Goal: Transaction & Acquisition: Purchase product/service

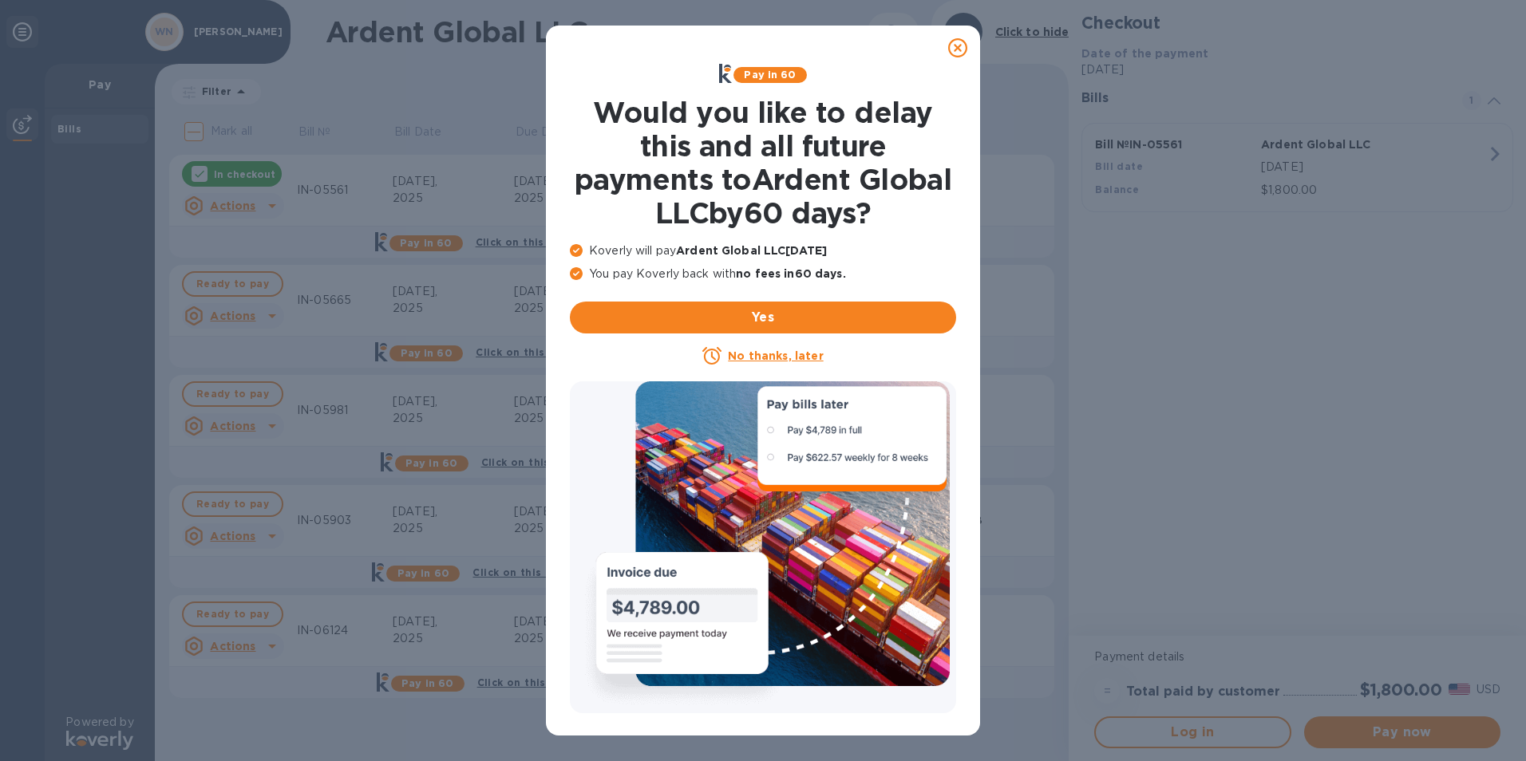
click at [950, 45] on icon at bounding box center [957, 47] width 19 height 19
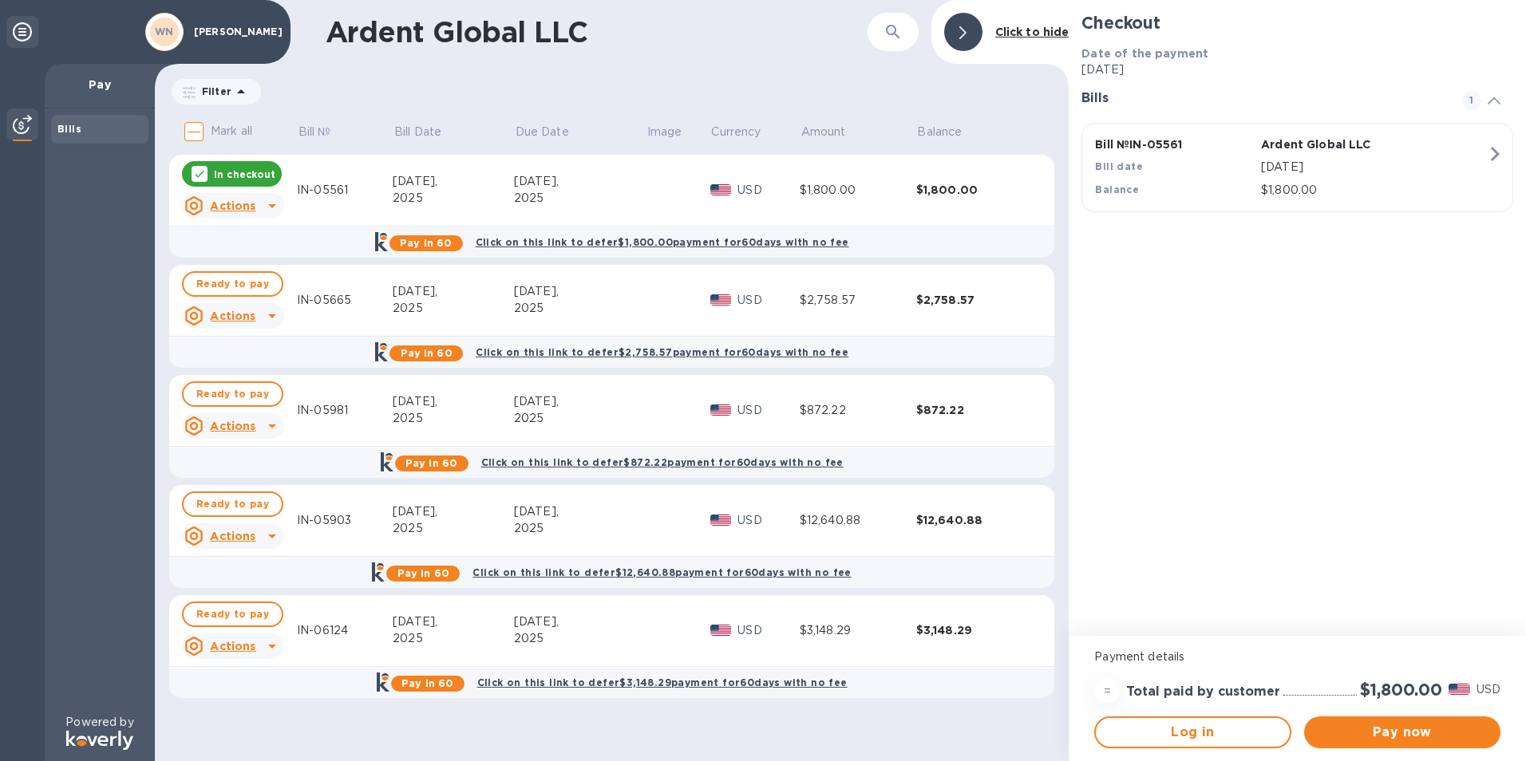
click at [197, 175] on icon at bounding box center [199, 174] width 13 height 13
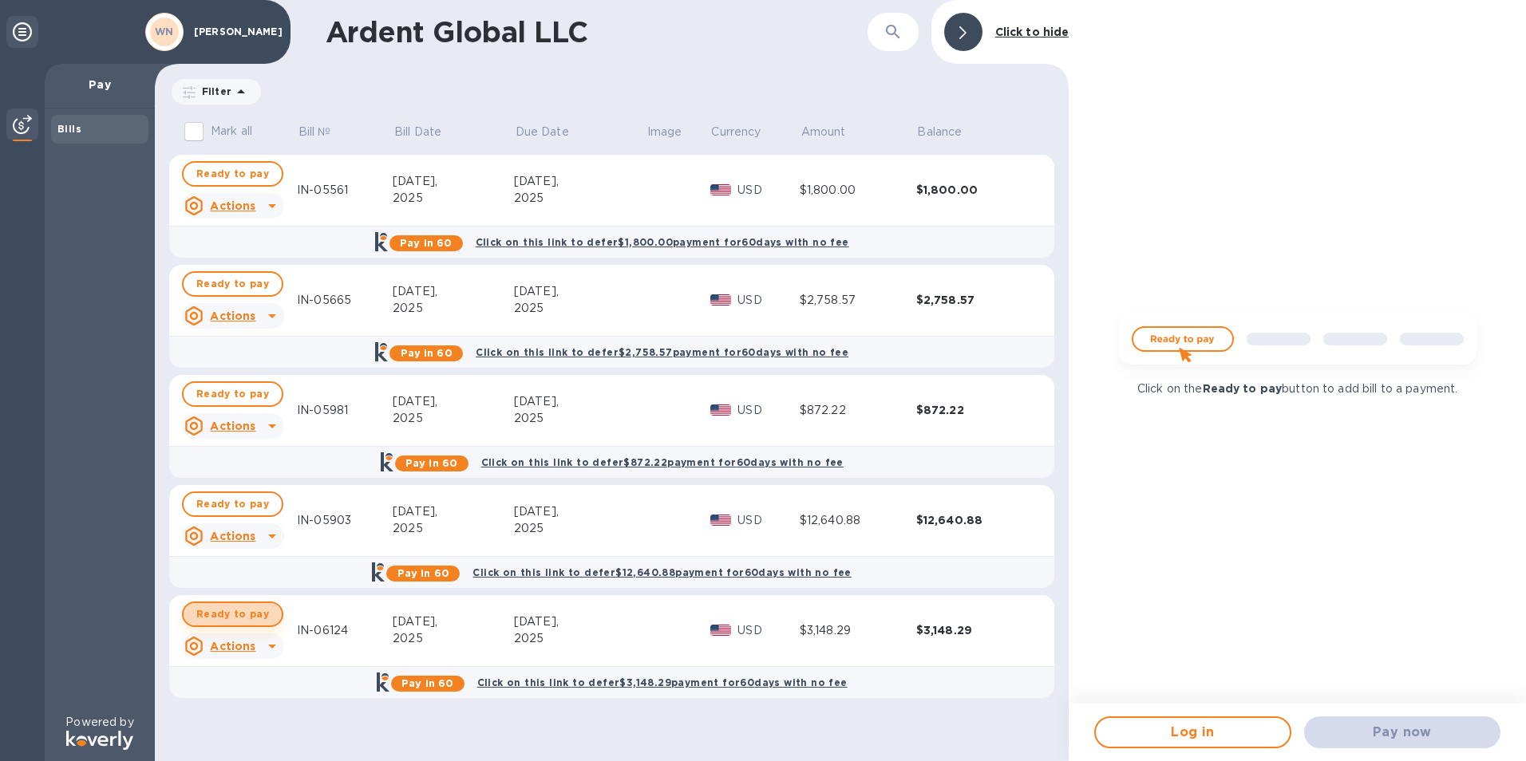
click at [231, 607] on span "Ready to pay" at bounding box center [232, 614] width 73 height 19
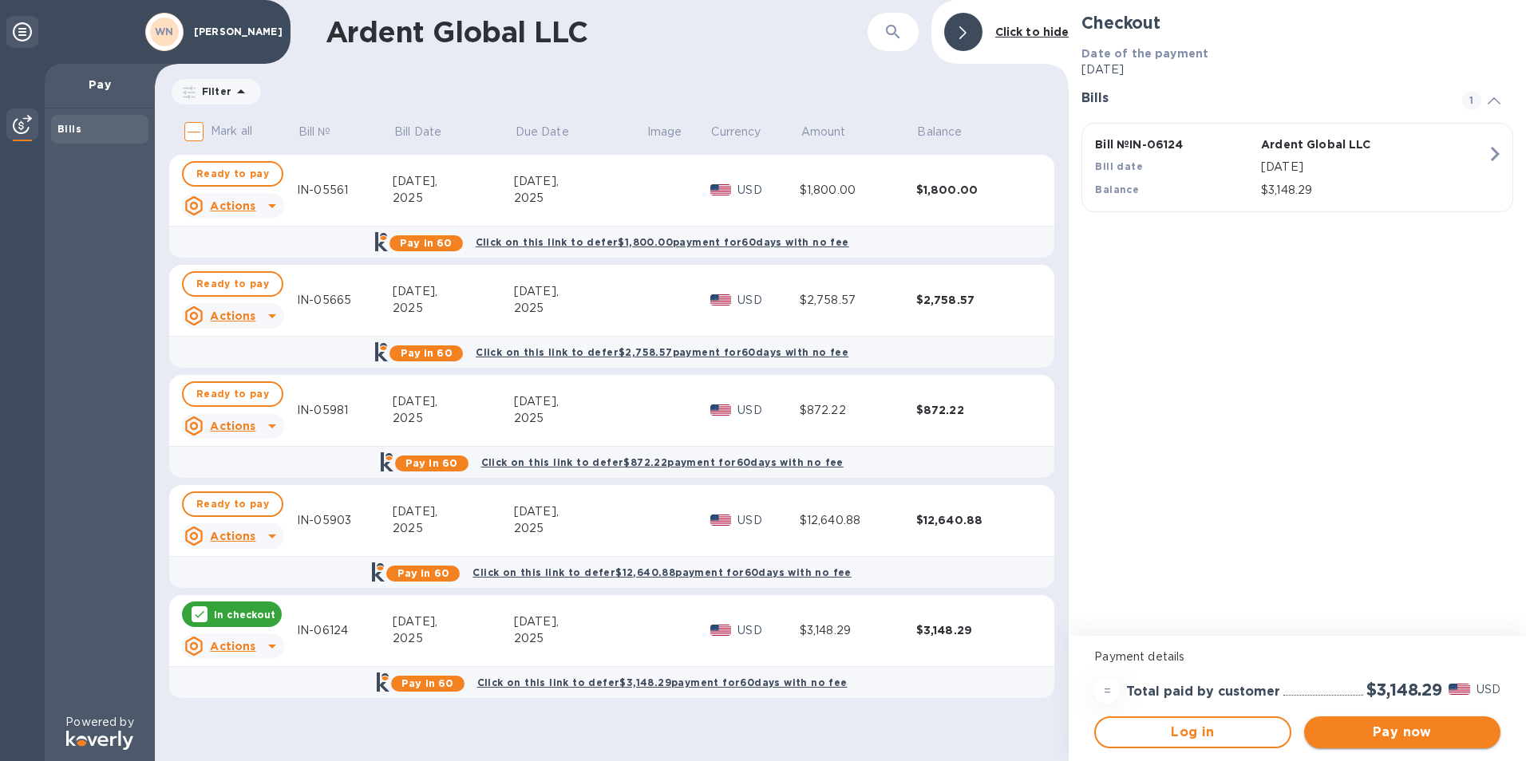
click at [1374, 729] on span "Pay now" at bounding box center [1402, 732] width 171 height 19
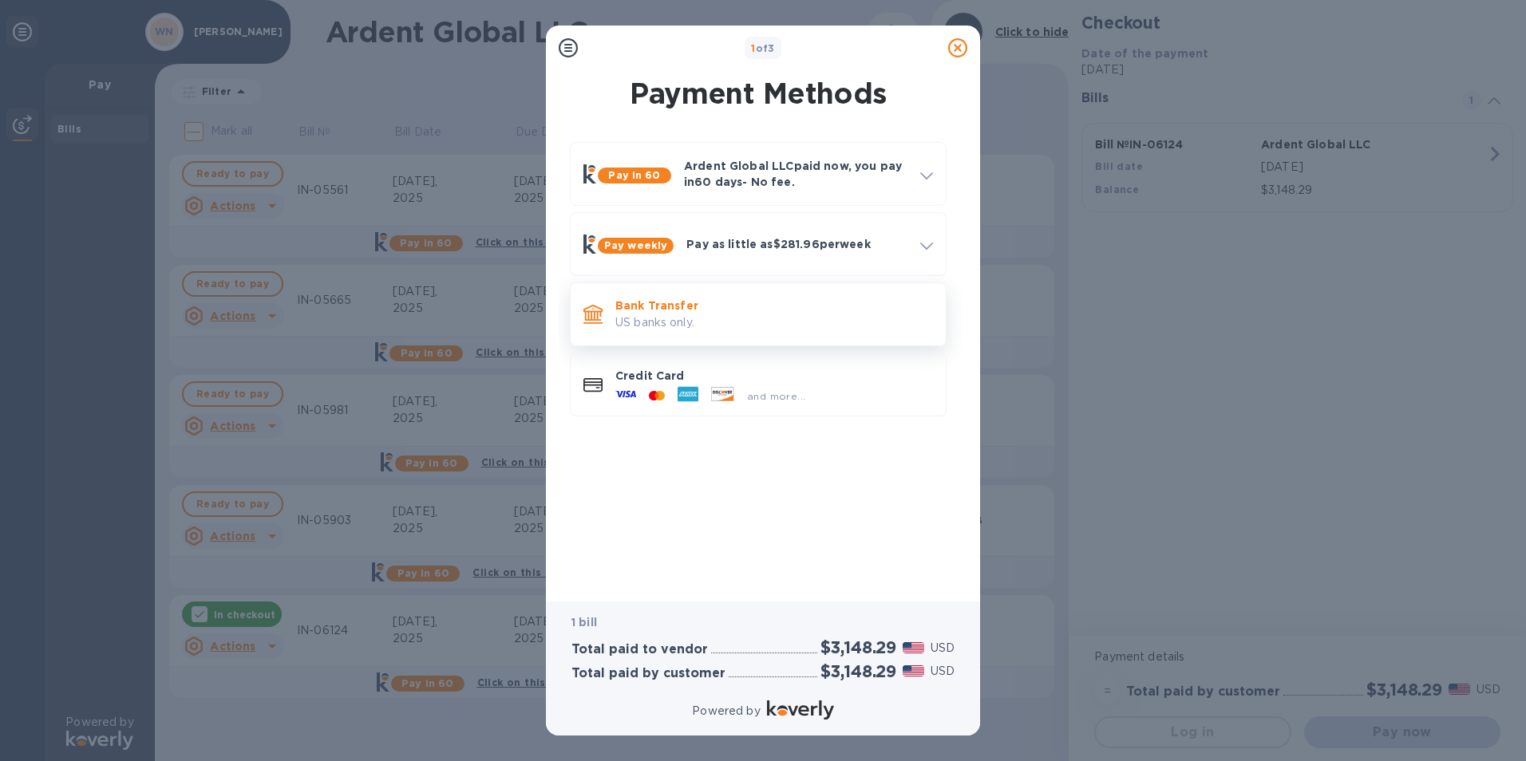
click at [681, 300] on p "Bank Transfer" at bounding box center [774, 306] width 318 height 16
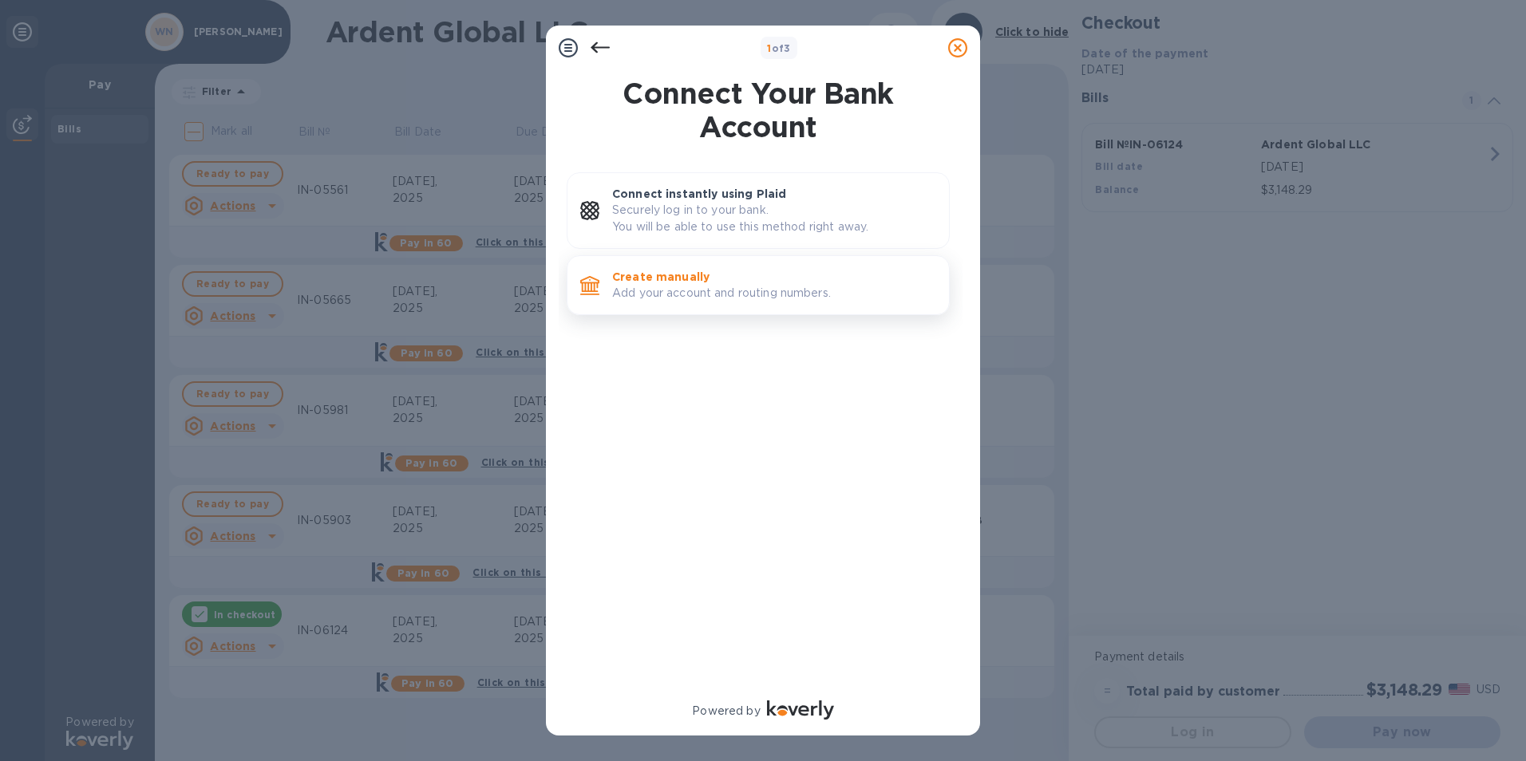
click at [671, 273] on p "Create manually" at bounding box center [774, 277] width 324 height 16
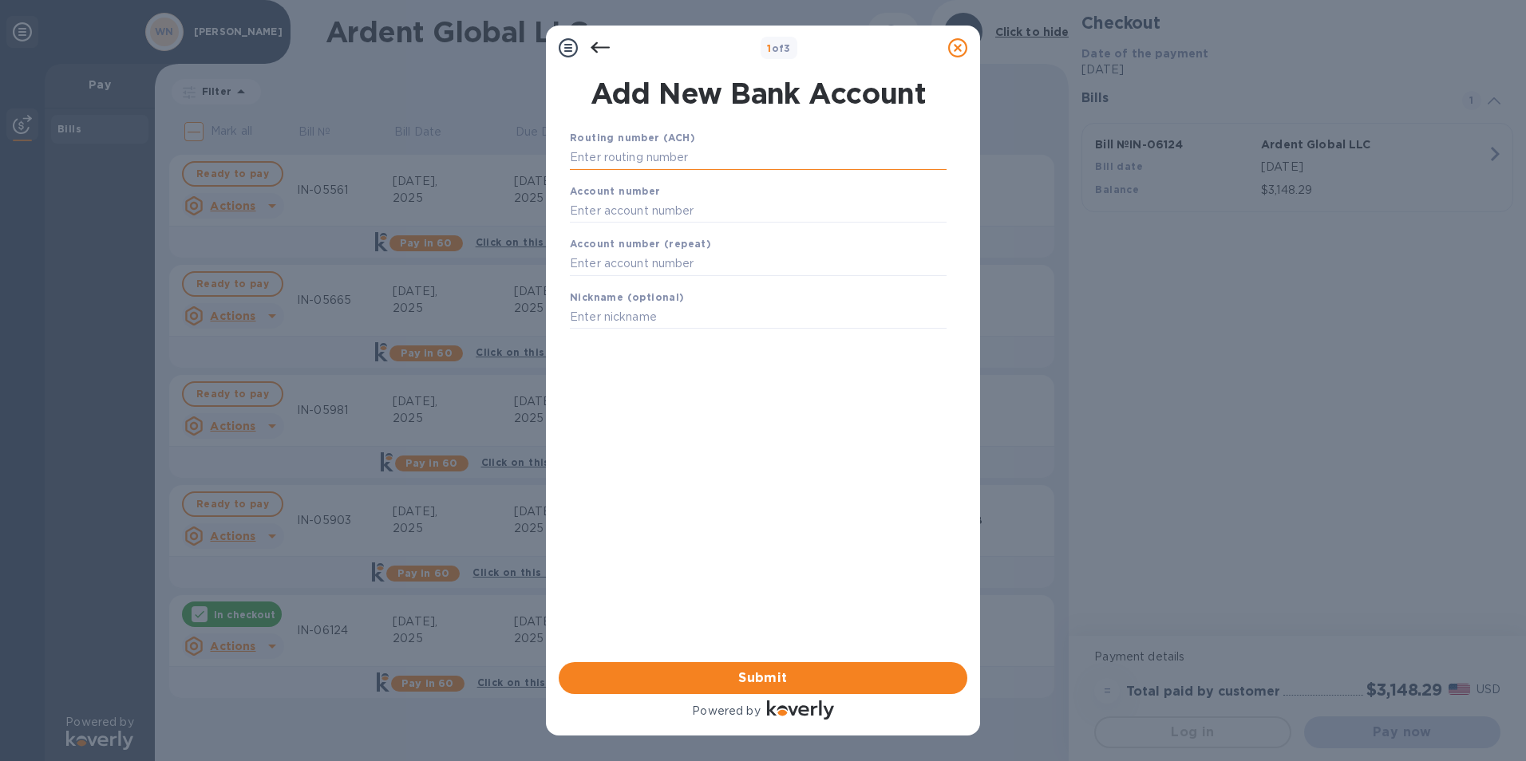
click at [618, 152] on input "text" at bounding box center [758, 158] width 377 height 24
type input "101000019"
click at [624, 234] on input "text" at bounding box center [758, 231] width 377 height 24
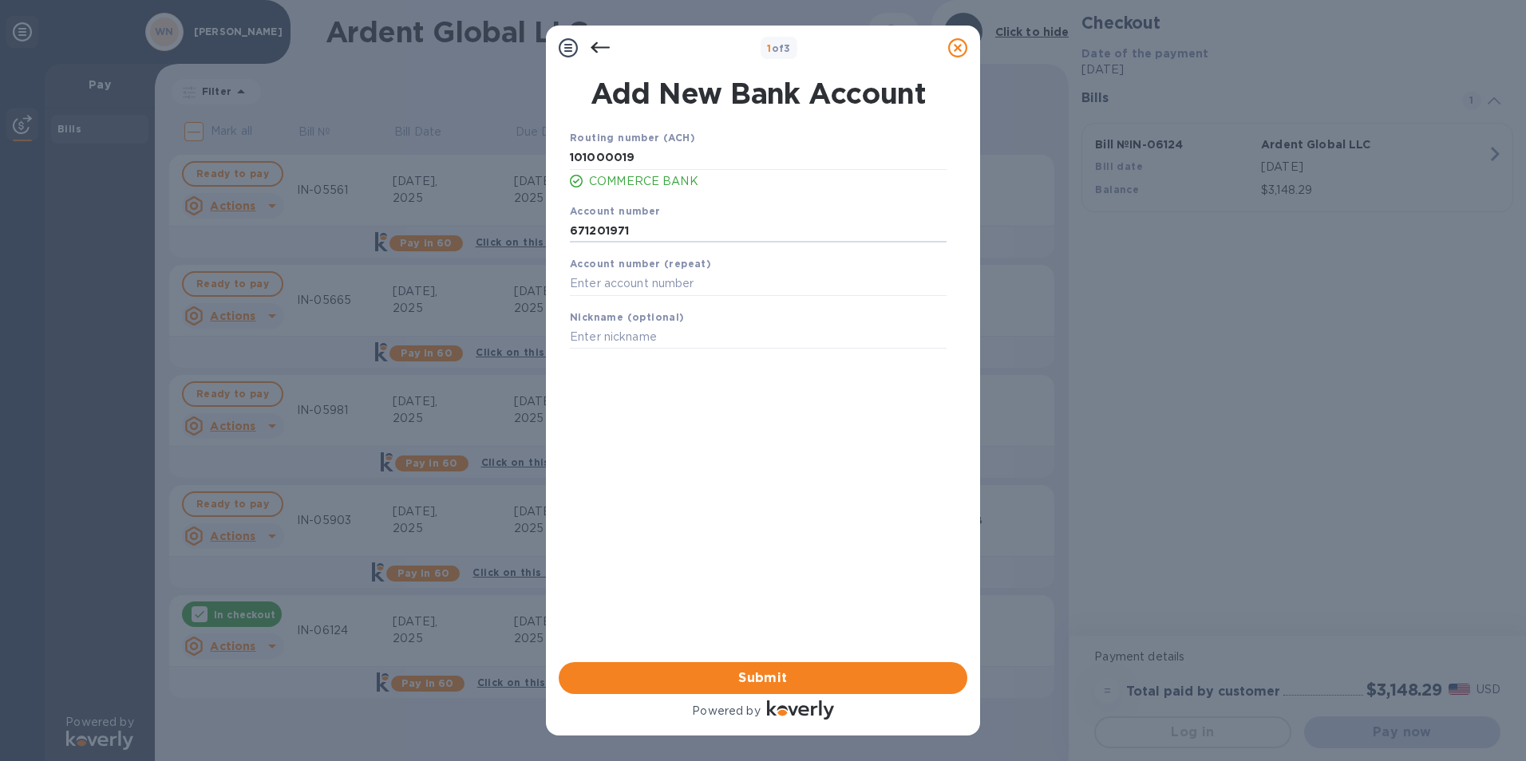
type input "671201971"
type input "[PERSON_NAME] Inc."
click at [758, 678] on span "Submit" at bounding box center [762, 678] width 383 height 19
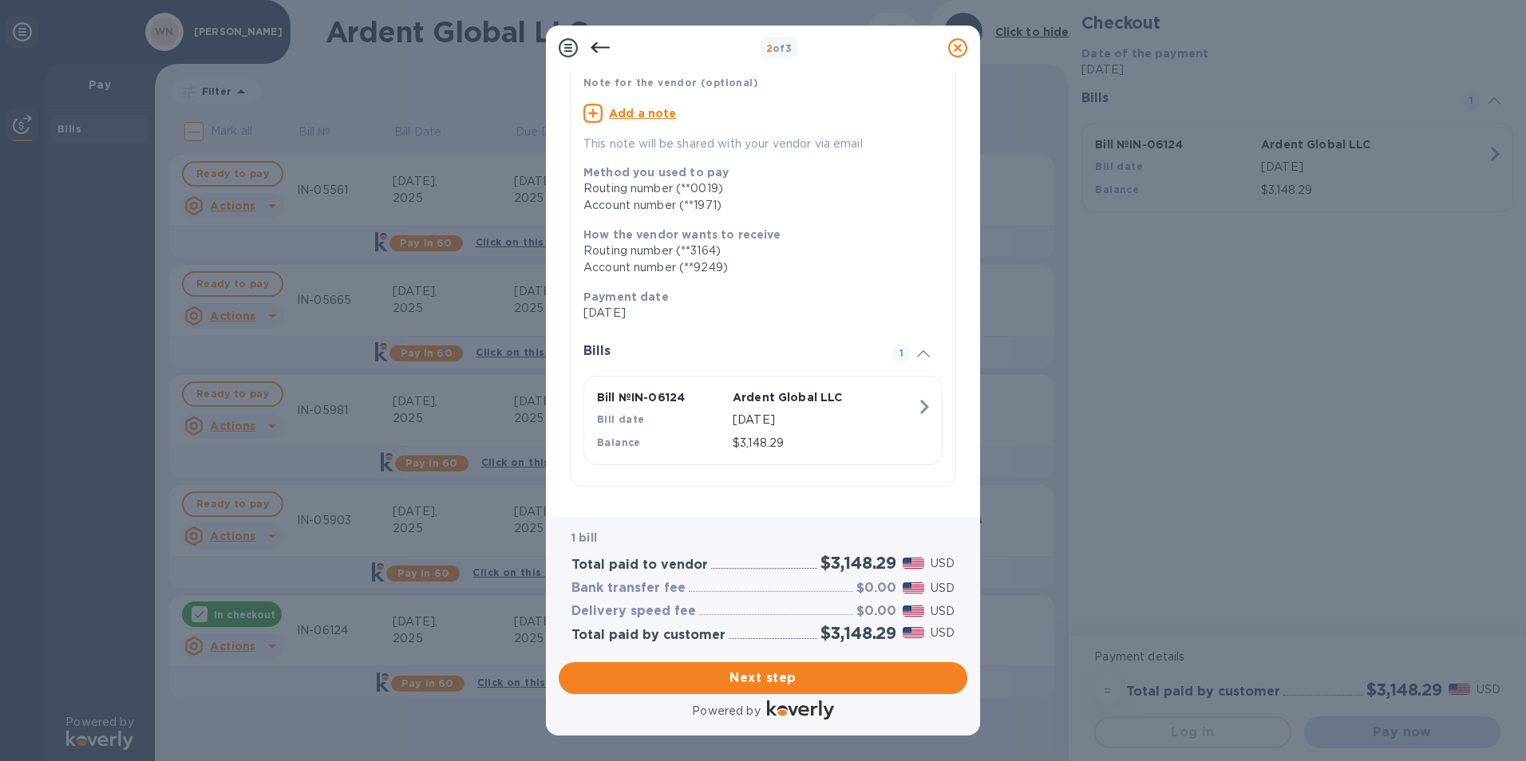
scroll to position [113, 0]
click at [685, 686] on span "Next step" at bounding box center [762, 678] width 383 height 19
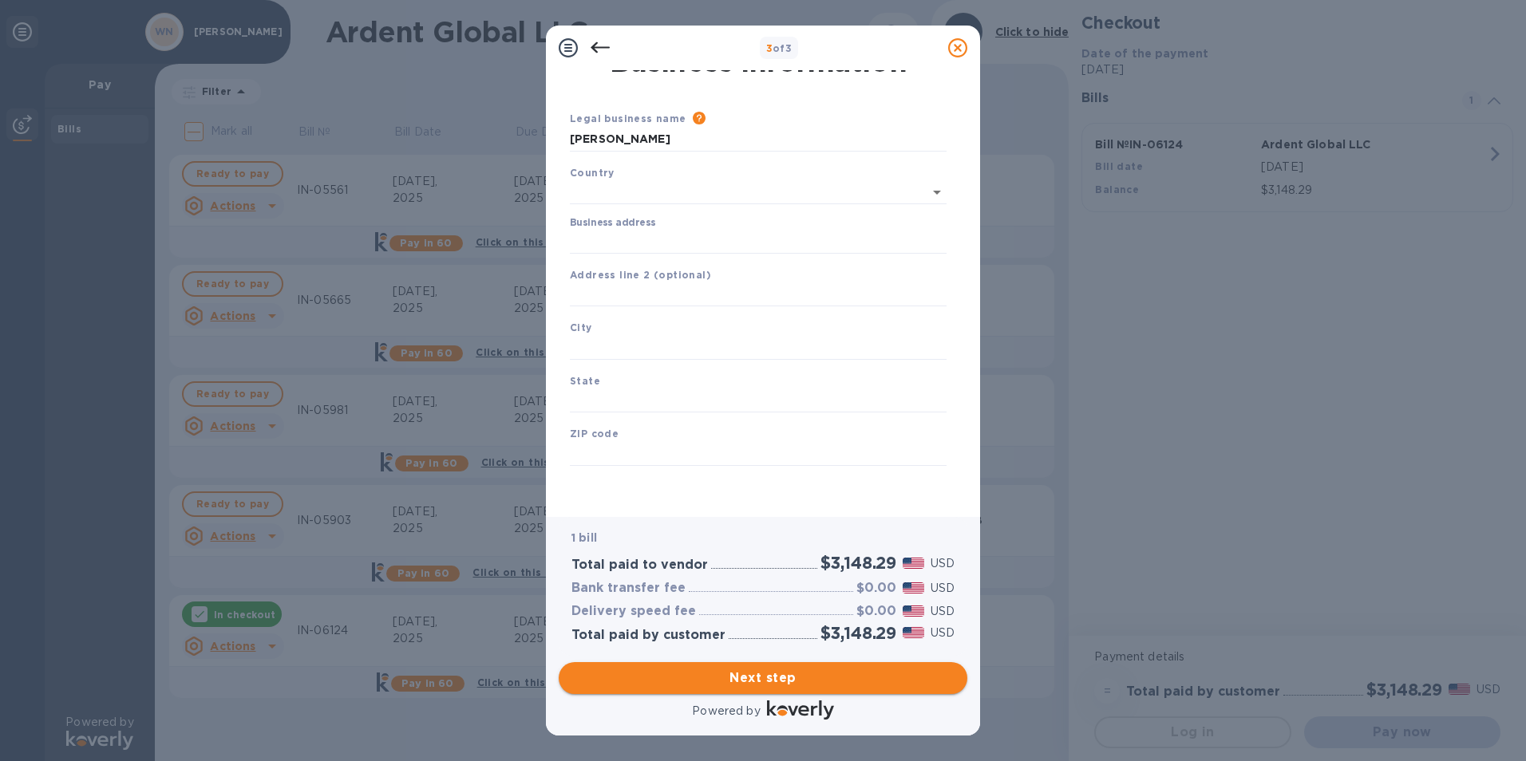
scroll to position [19, 0]
type input "[GEOGRAPHIC_DATA]"
click at [589, 231] on input "Business address" at bounding box center [758, 242] width 377 height 24
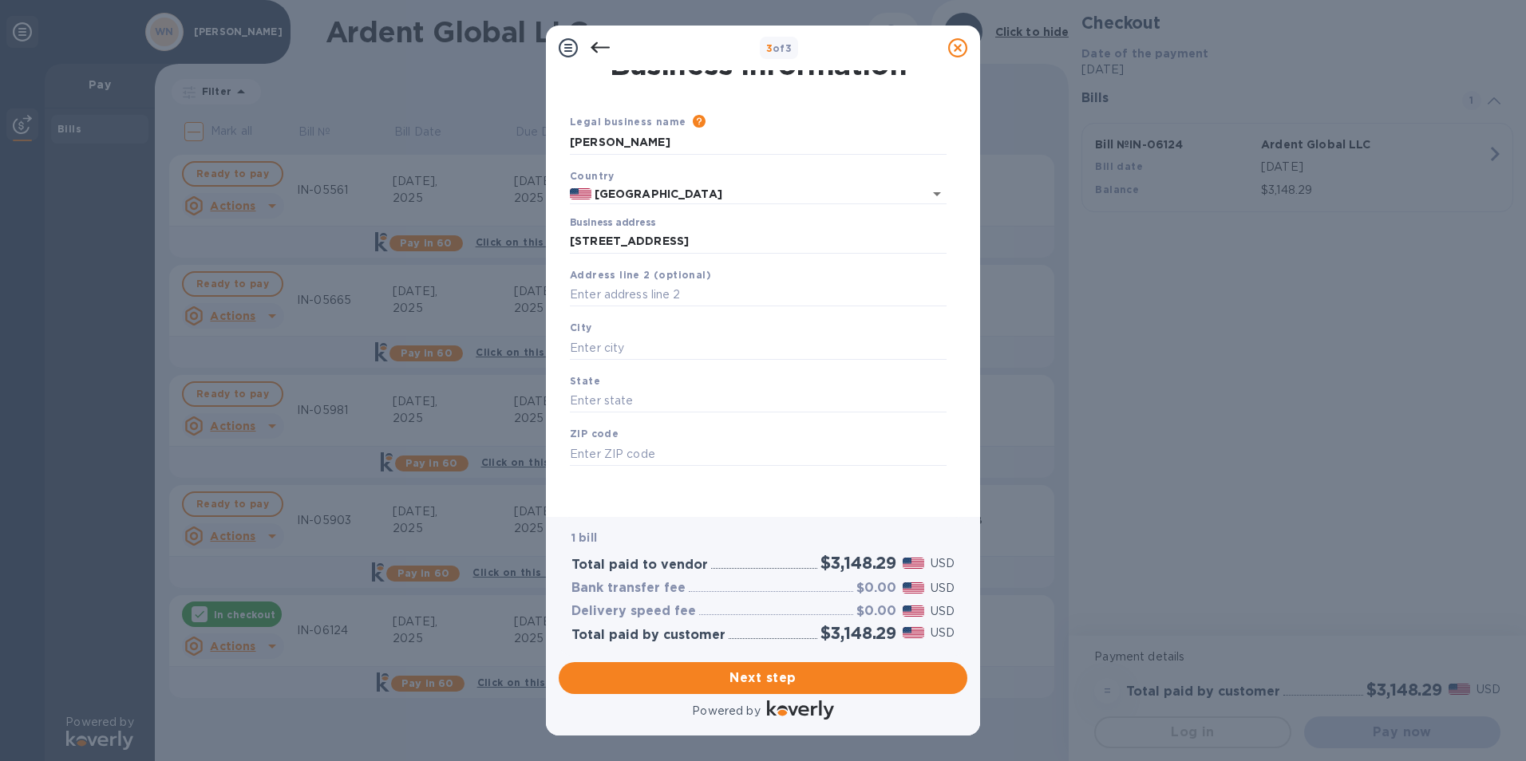
type input "[STREET_ADDRESS]"
type input "Wichita"
type input "KS"
type input "67214"
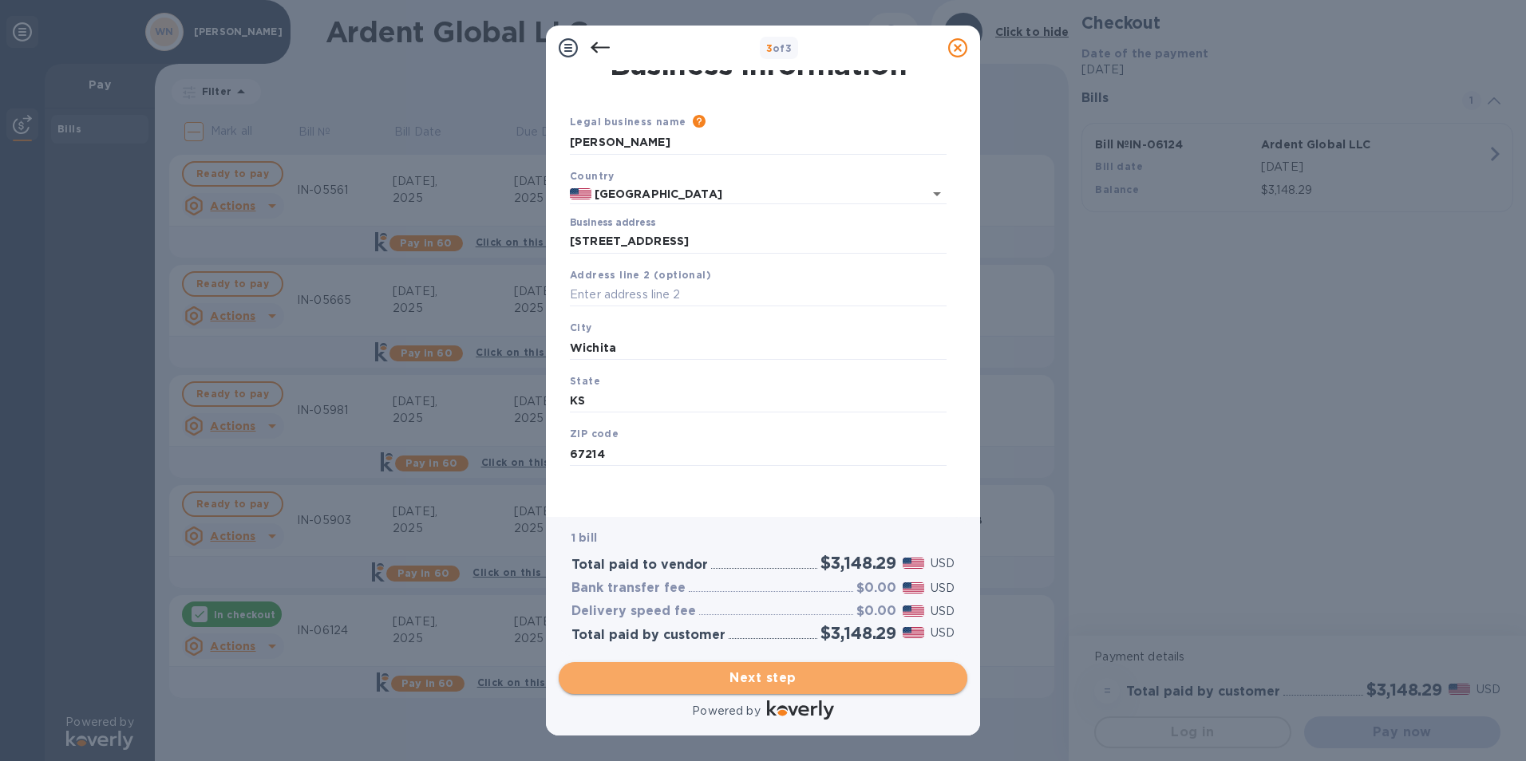
click at [748, 678] on span "Next step" at bounding box center [762, 678] width 383 height 19
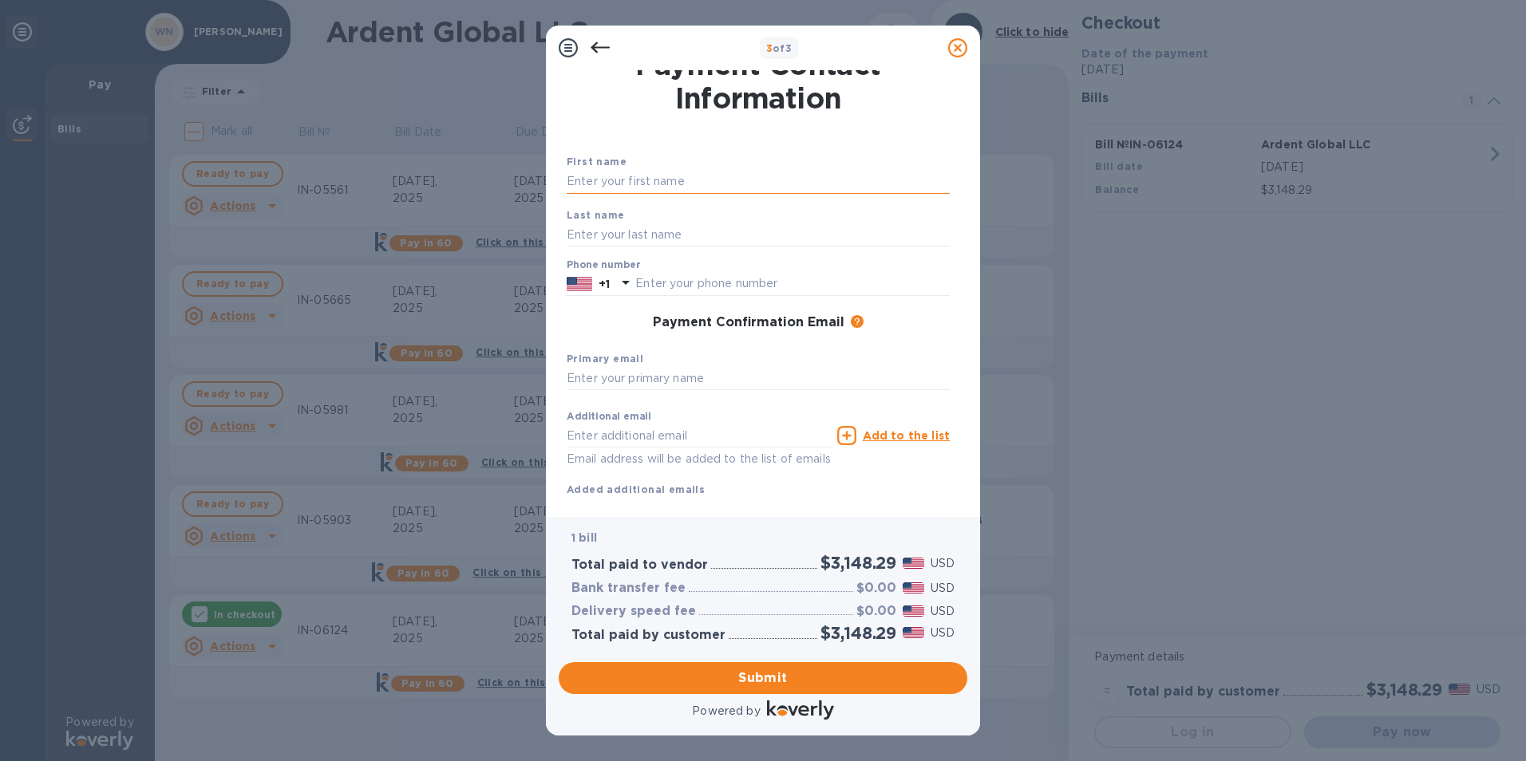
click at [646, 180] on input "text" at bounding box center [758, 182] width 383 height 24
type input "[PERSON_NAME]"
type input "3162657997"
type input "[EMAIL_ADDRESS][DOMAIN_NAME]"
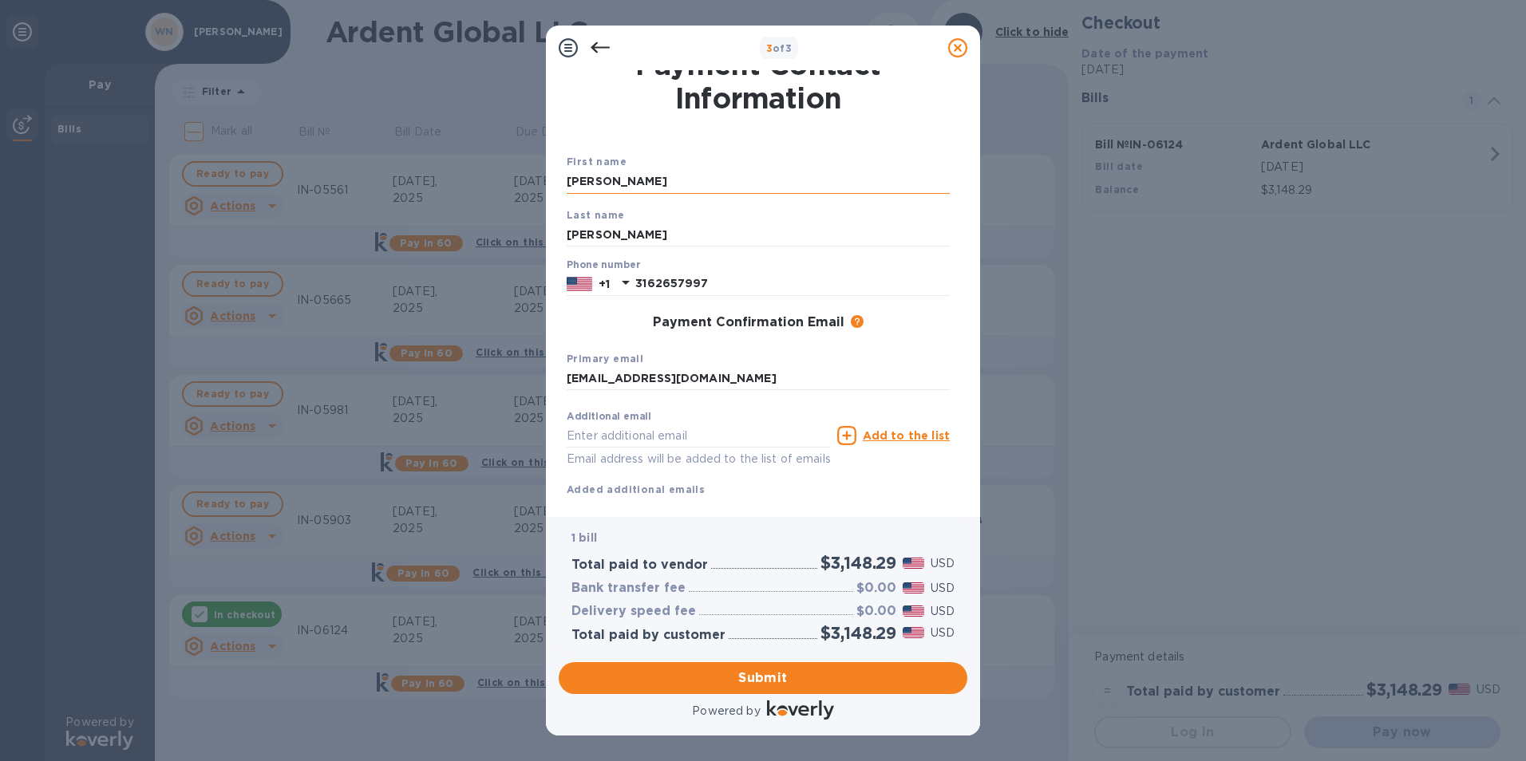
type input "[EMAIL_ADDRESS][DOMAIN_NAME]"
click at [731, 280] on input "3162657997" at bounding box center [792, 284] width 314 height 24
type input "3"
type input "3162193500"
click at [765, 372] on input "[EMAIL_ADDRESS][DOMAIN_NAME]" at bounding box center [758, 379] width 383 height 24
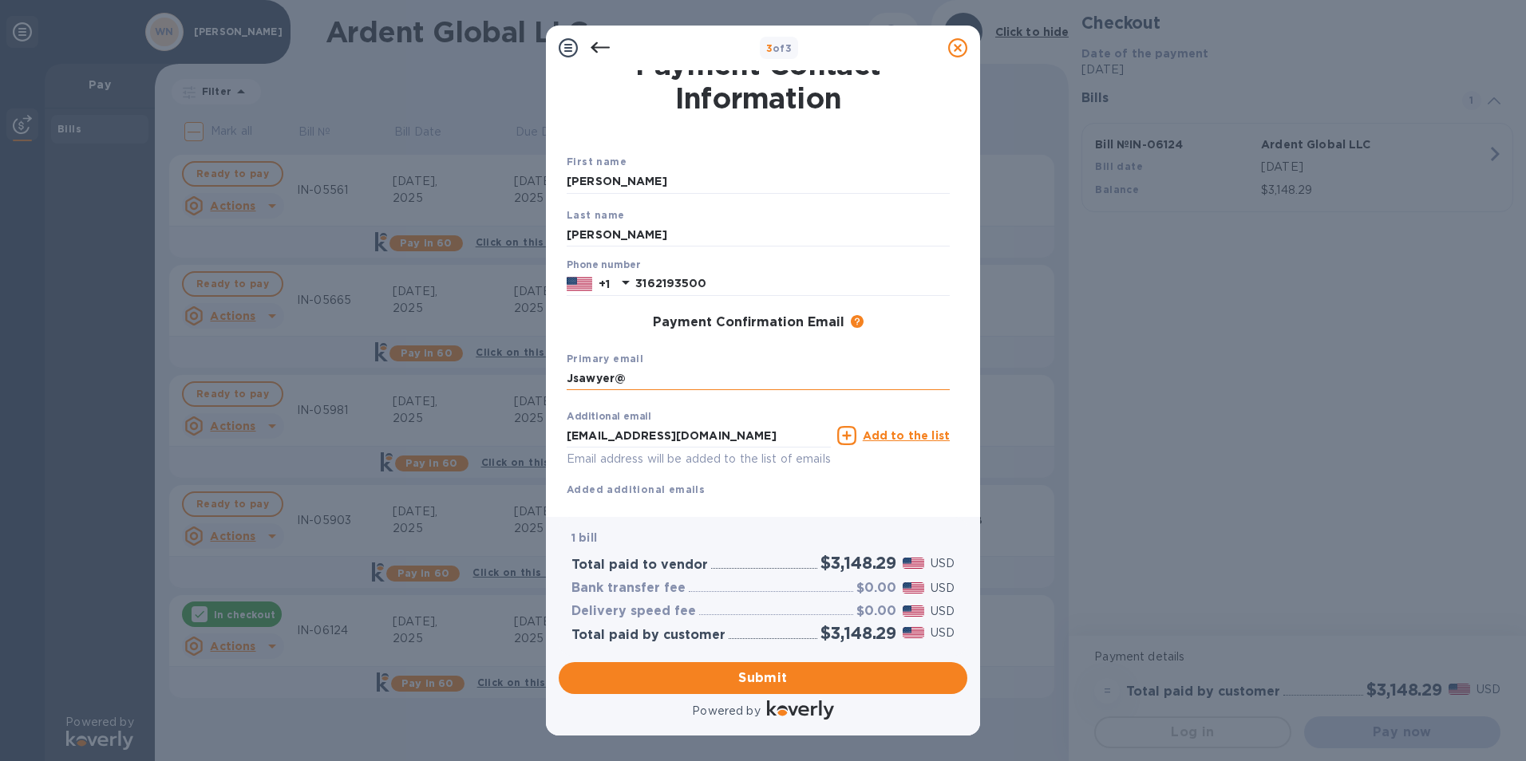
type input "[EMAIL_ADDRESS][DOMAIN_NAME]"
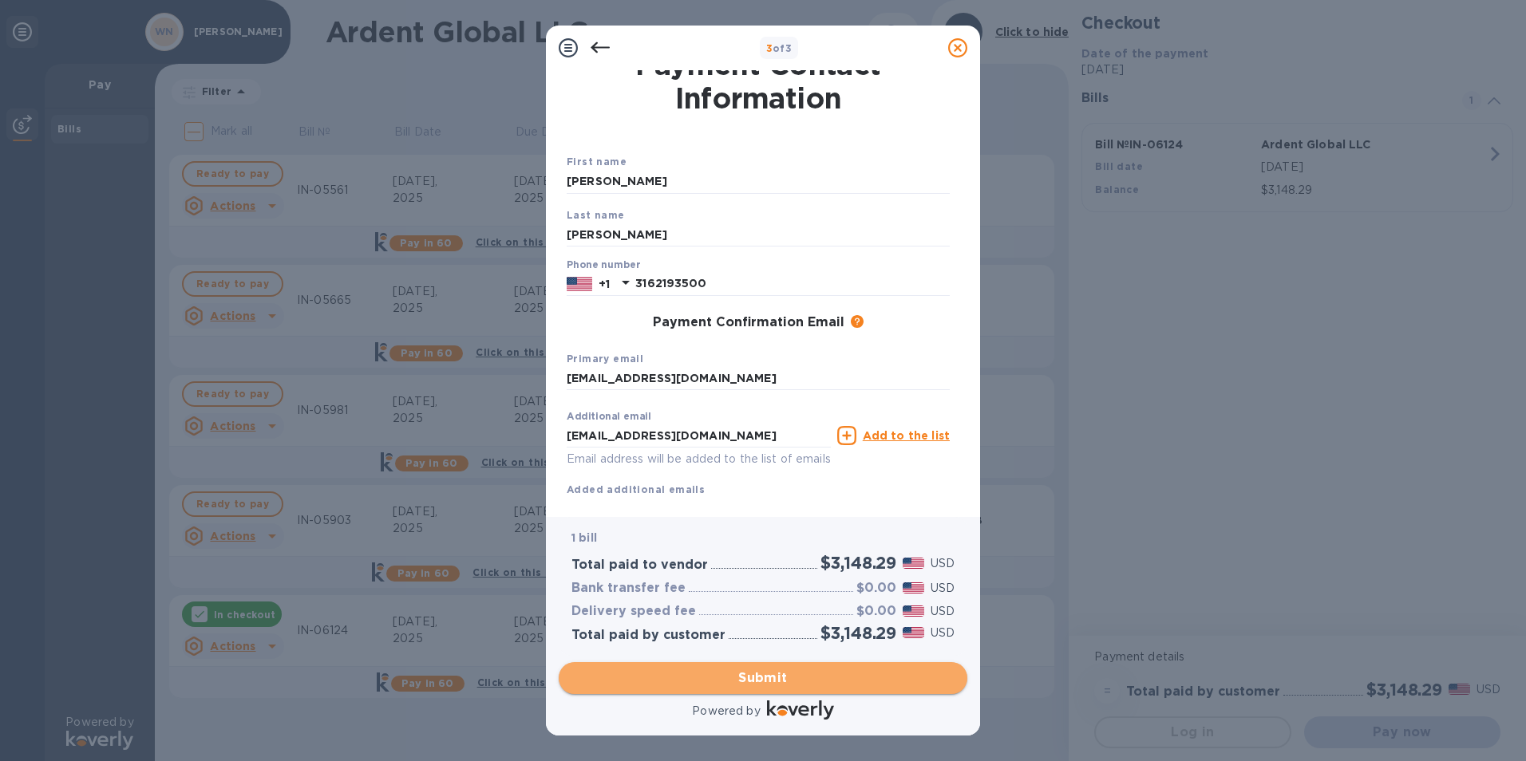
click at [738, 685] on span "Submit" at bounding box center [762, 678] width 383 height 19
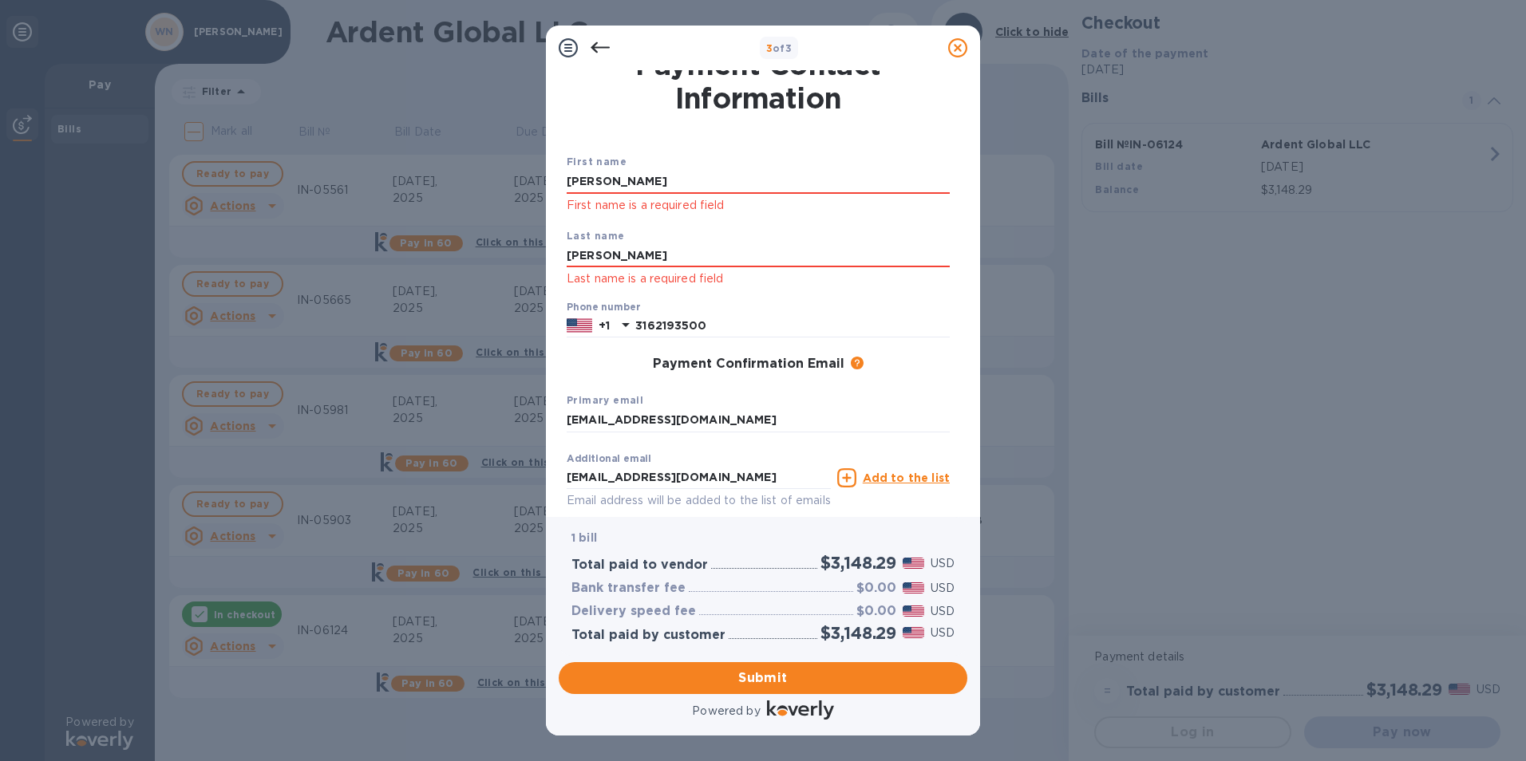
drag, startPoint x: 658, startPoint y: 187, endPoint x: 458, endPoint y: 162, distance: 201.8
click at [459, 162] on div "3 of 3 Payment Contact Information First name [PERSON_NAME] First name is a req…" at bounding box center [763, 380] width 1526 height 761
type input "[PERSON_NAME]"
click at [709, 664] on button "Submit" at bounding box center [763, 678] width 409 height 32
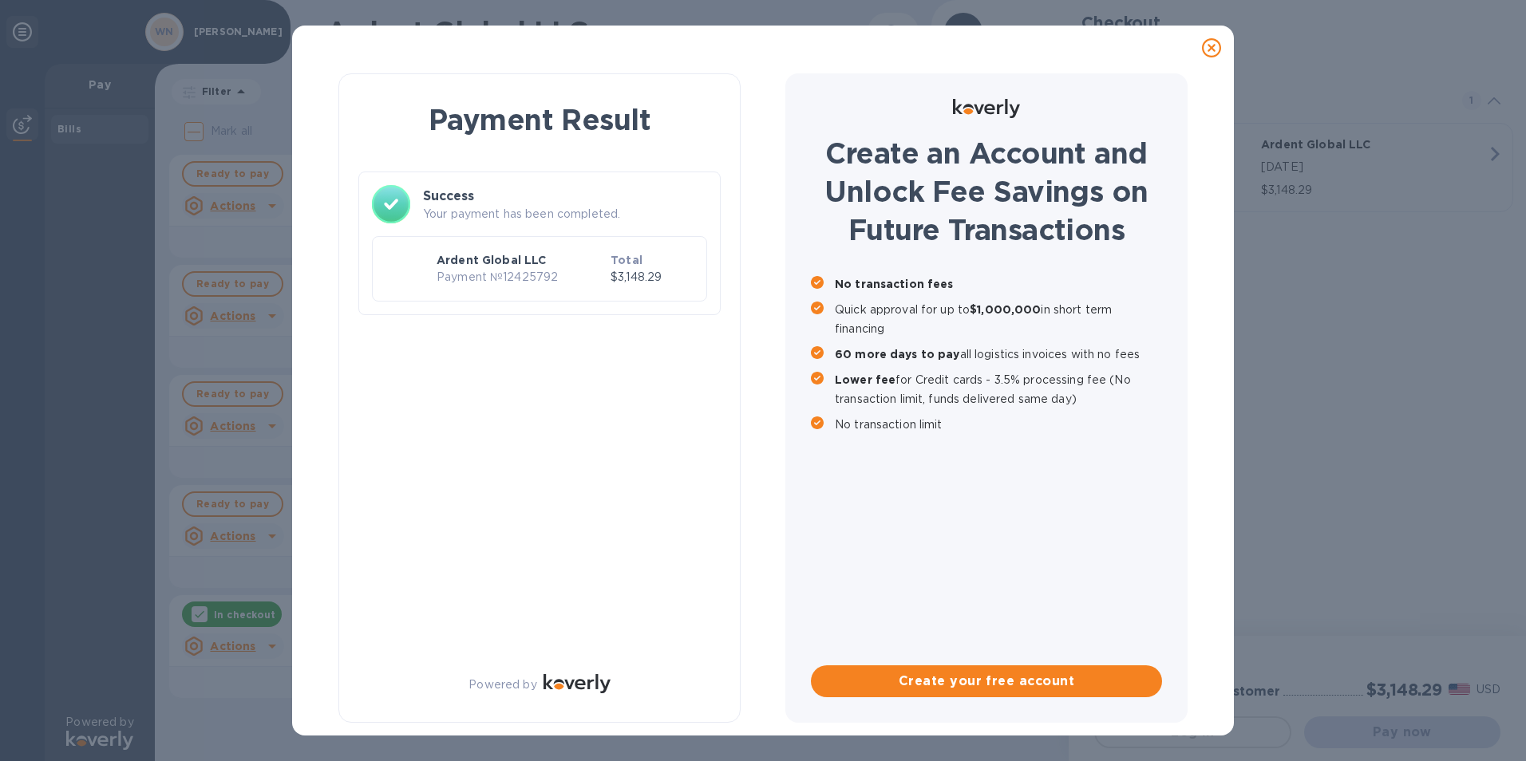
scroll to position [0, 0]
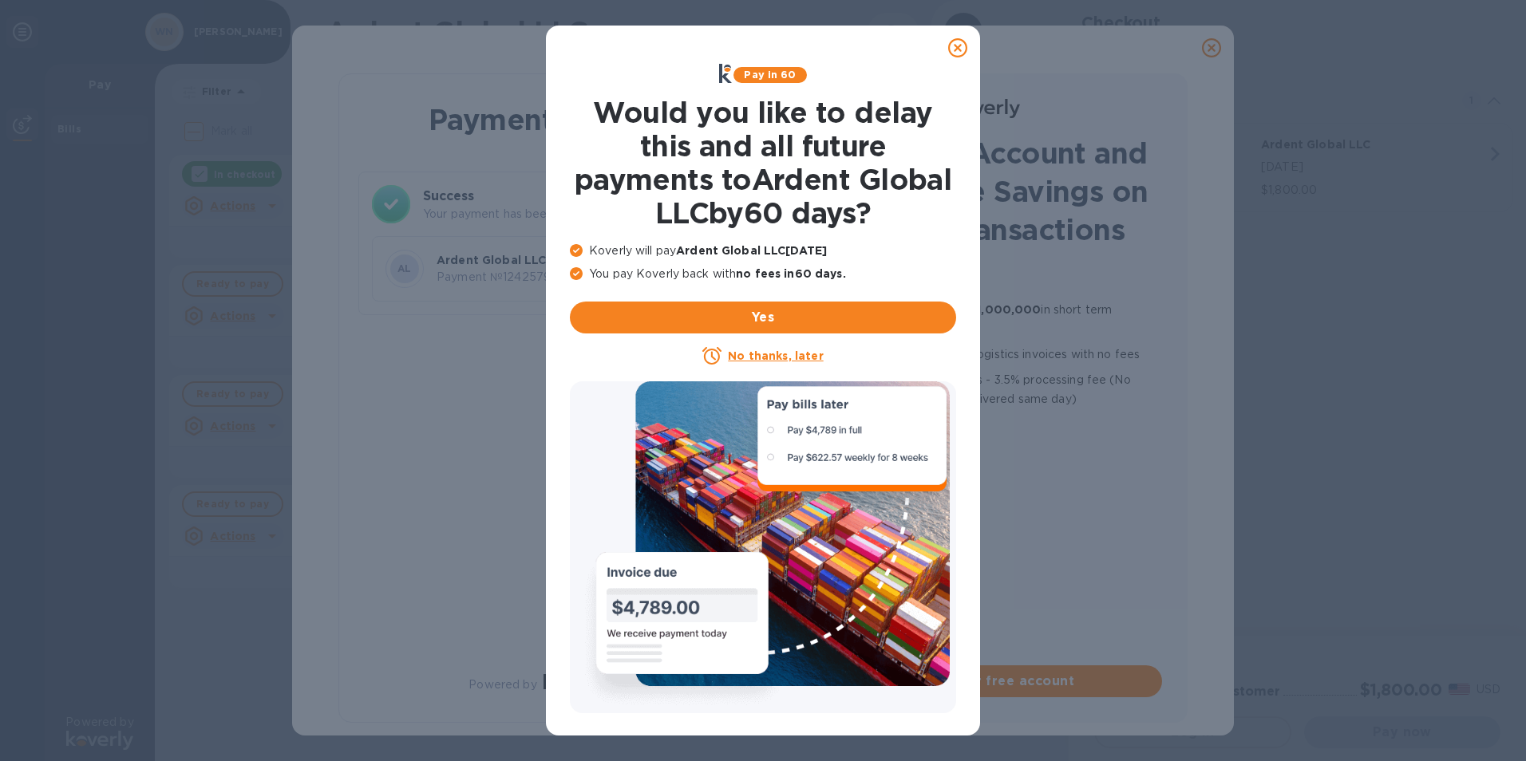
click at [958, 53] on icon at bounding box center [957, 47] width 19 height 19
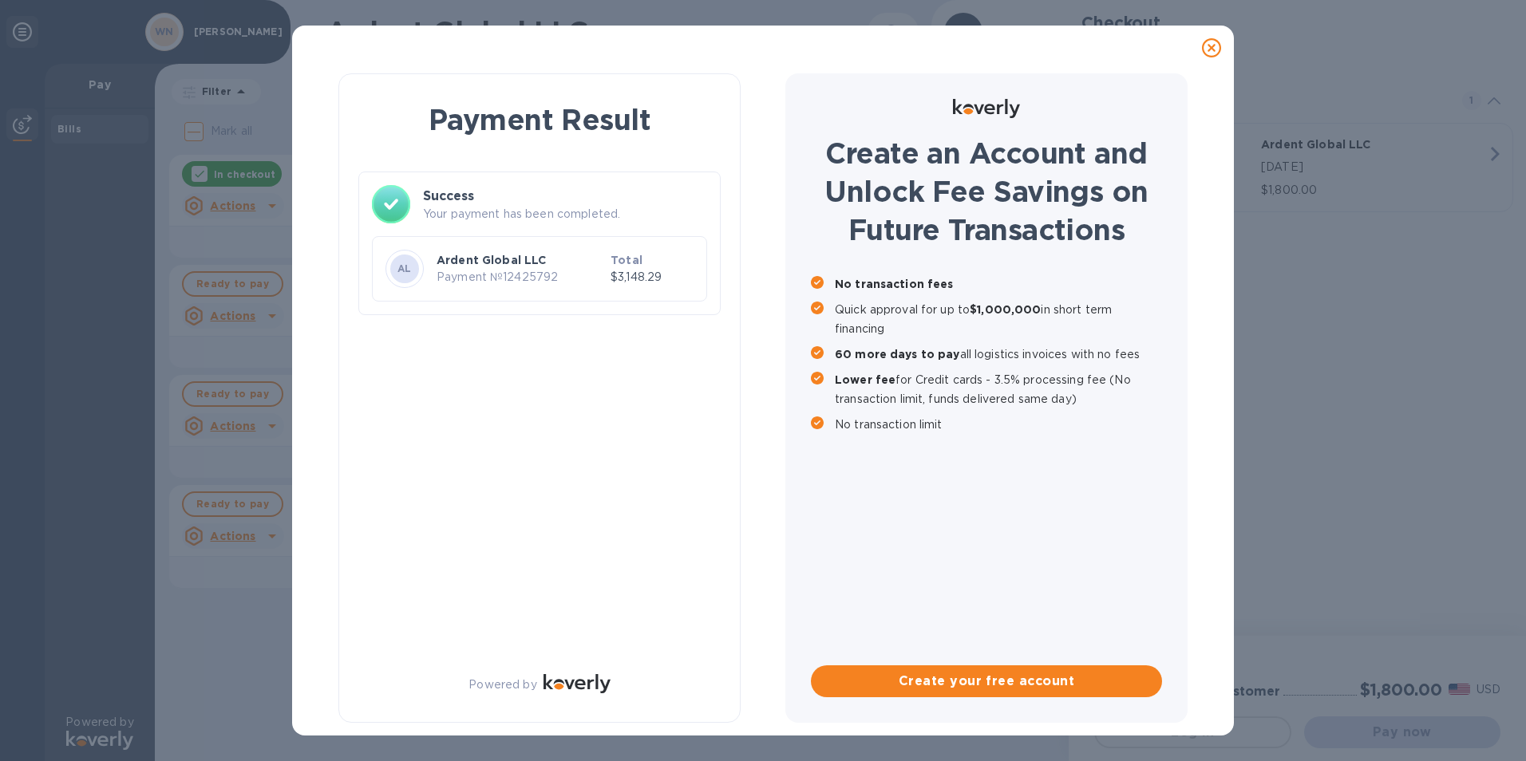
click at [1203, 58] on div at bounding box center [1212, 48] width 32 height 32
